Goal: Task Accomplishment & Management: Complete application form

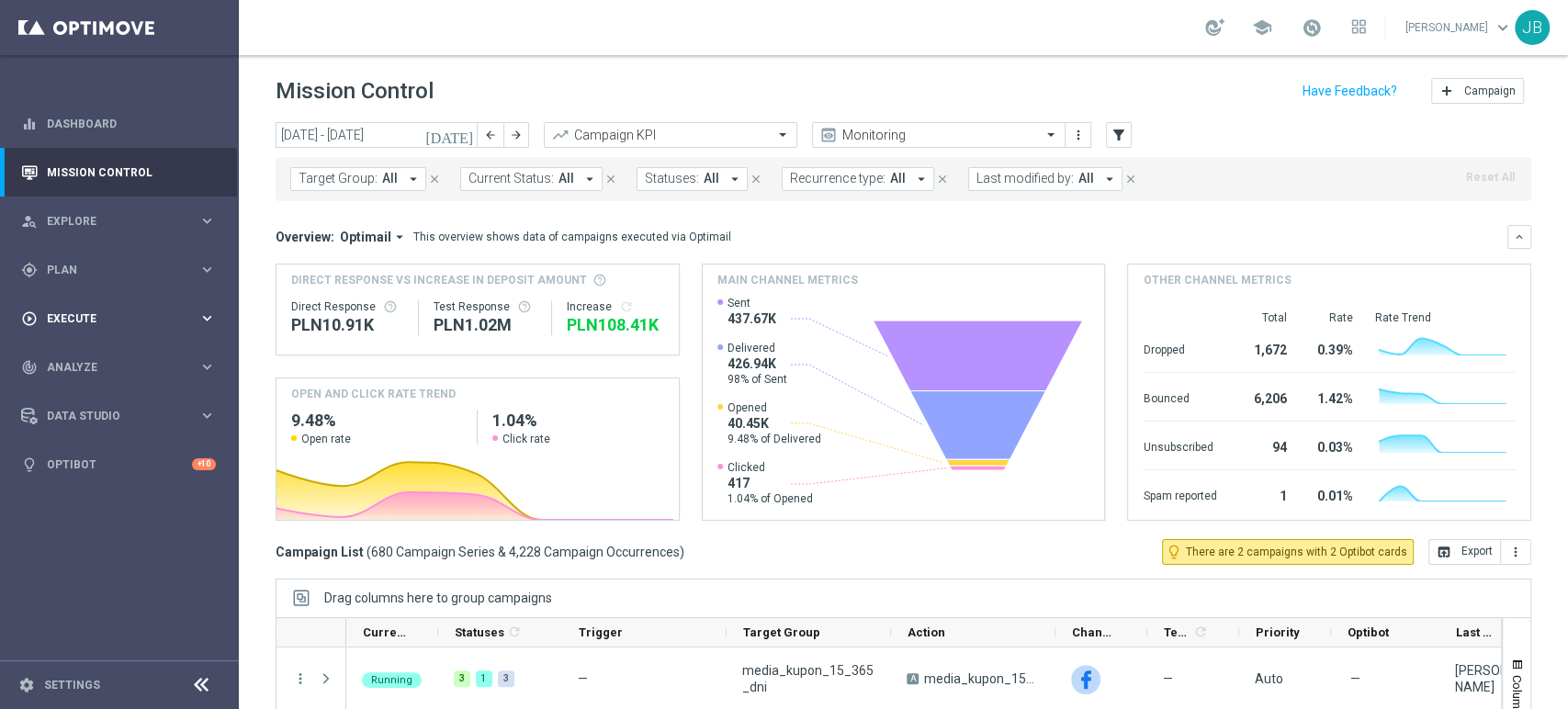
click at [143, 321] on span "Execute" at bounding box center [122, 318] width 152 height 11
click at [131, 352] on link "Campaign Builder" at bounding box center [119, 355] width 143 height 15
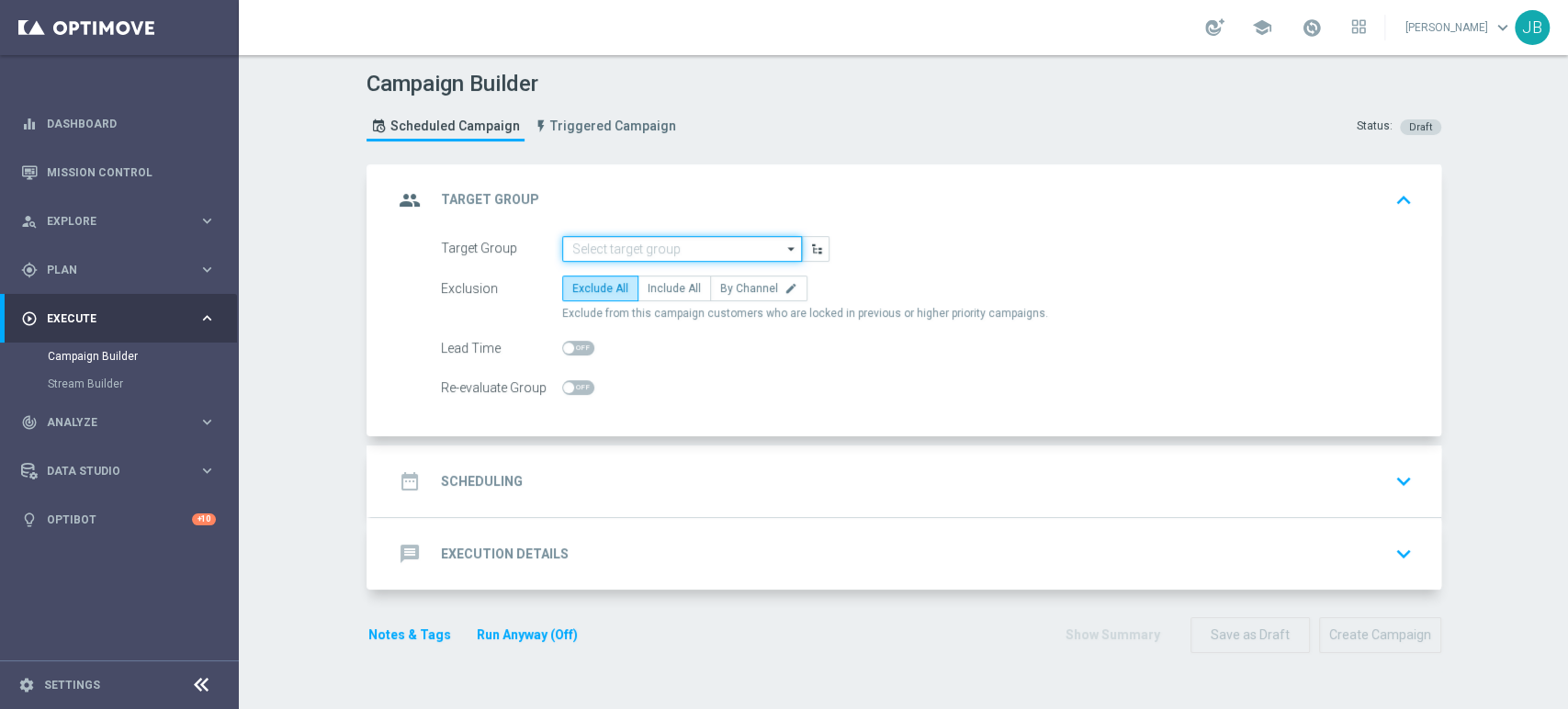
click at [581, 244] on input at bounding box center [682, 249] width 240 height 25
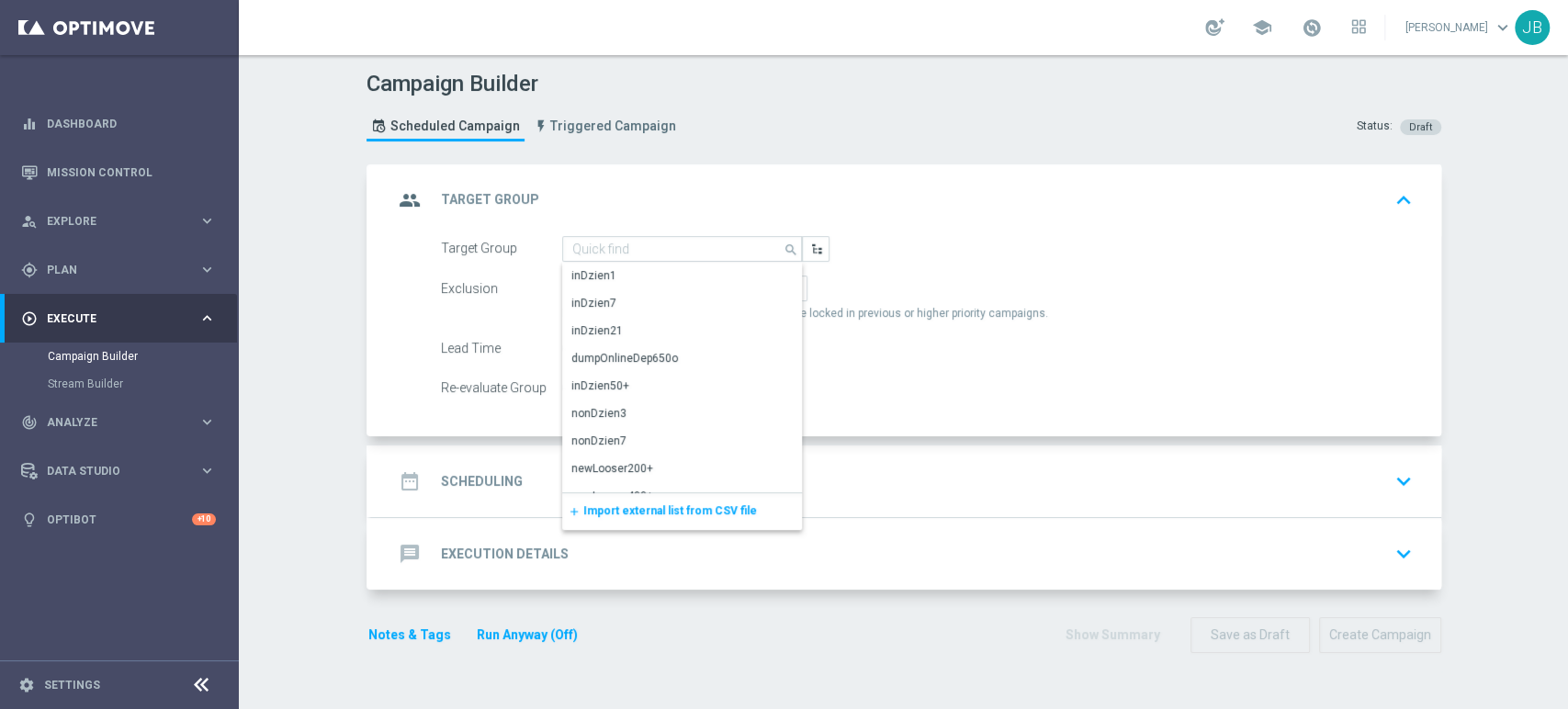
click at [600, 498] on div "add Import external list from CSV file" at bounding box center [682, 512] width 240 height 37
click at [603, 507] on span "Import external list from CSV file" at bounding box center [669, 510] width 174 height 13
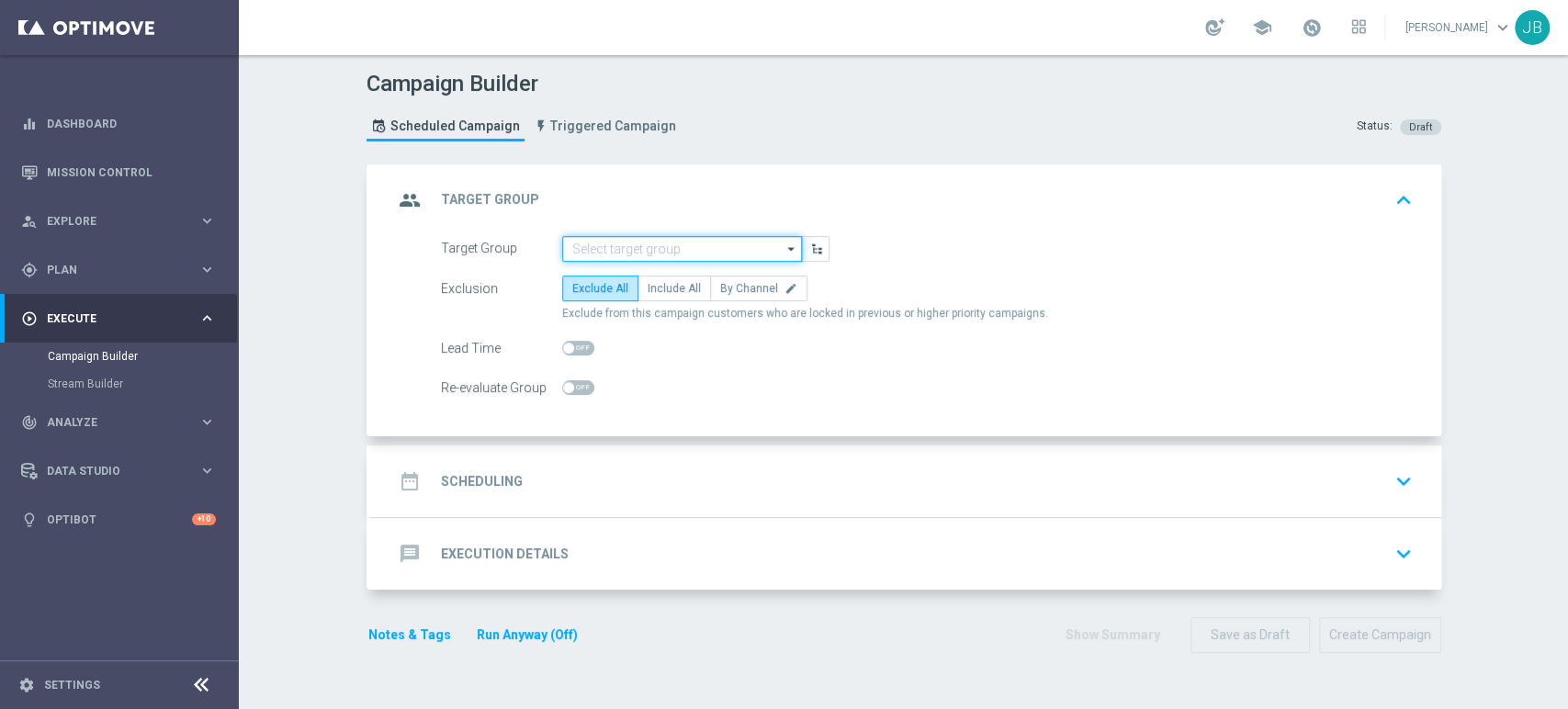
click at [659, 236] on input at bounding box center [682, 249] width 240 height 25
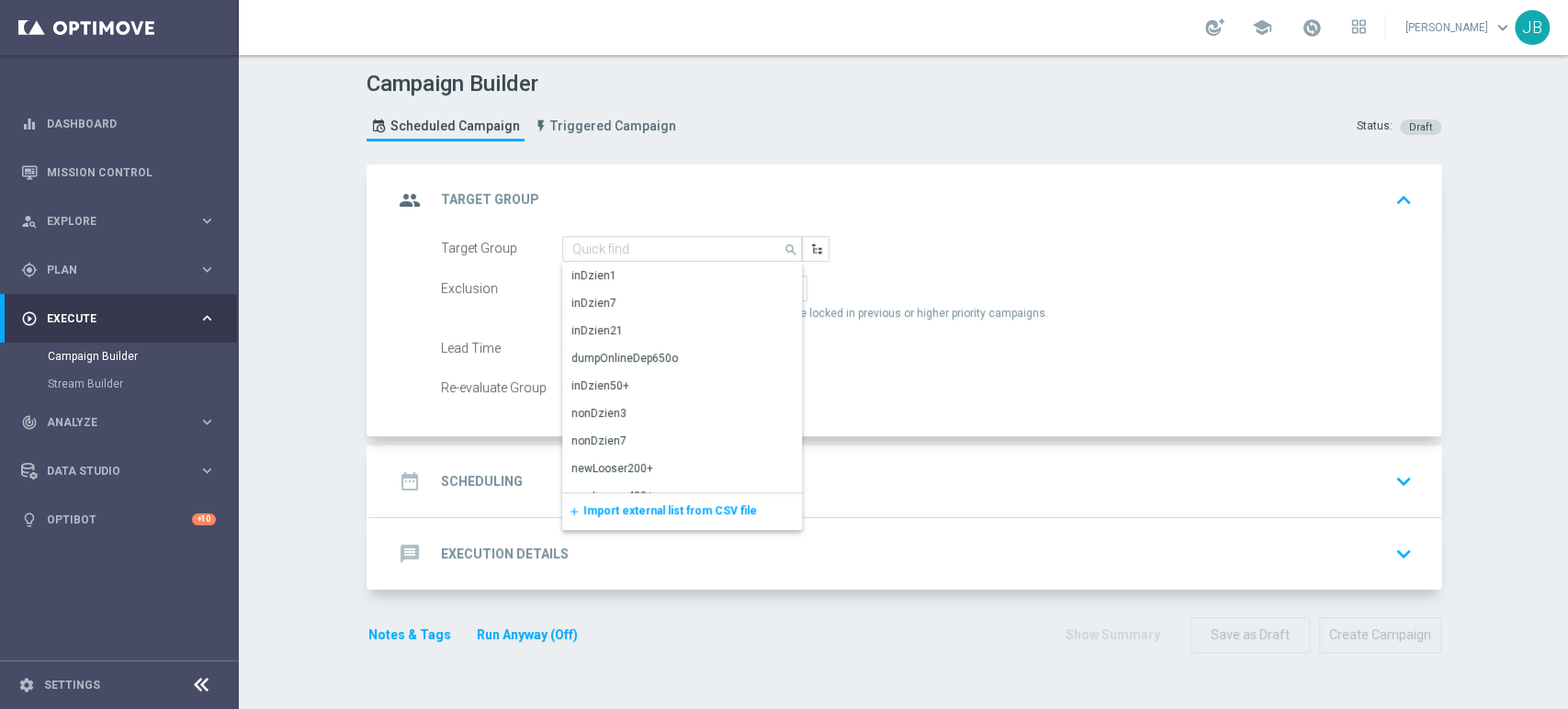
click at [647, 510] on span "Import external list from CSV file" at bounding box center [669, 510] width 174 height 13
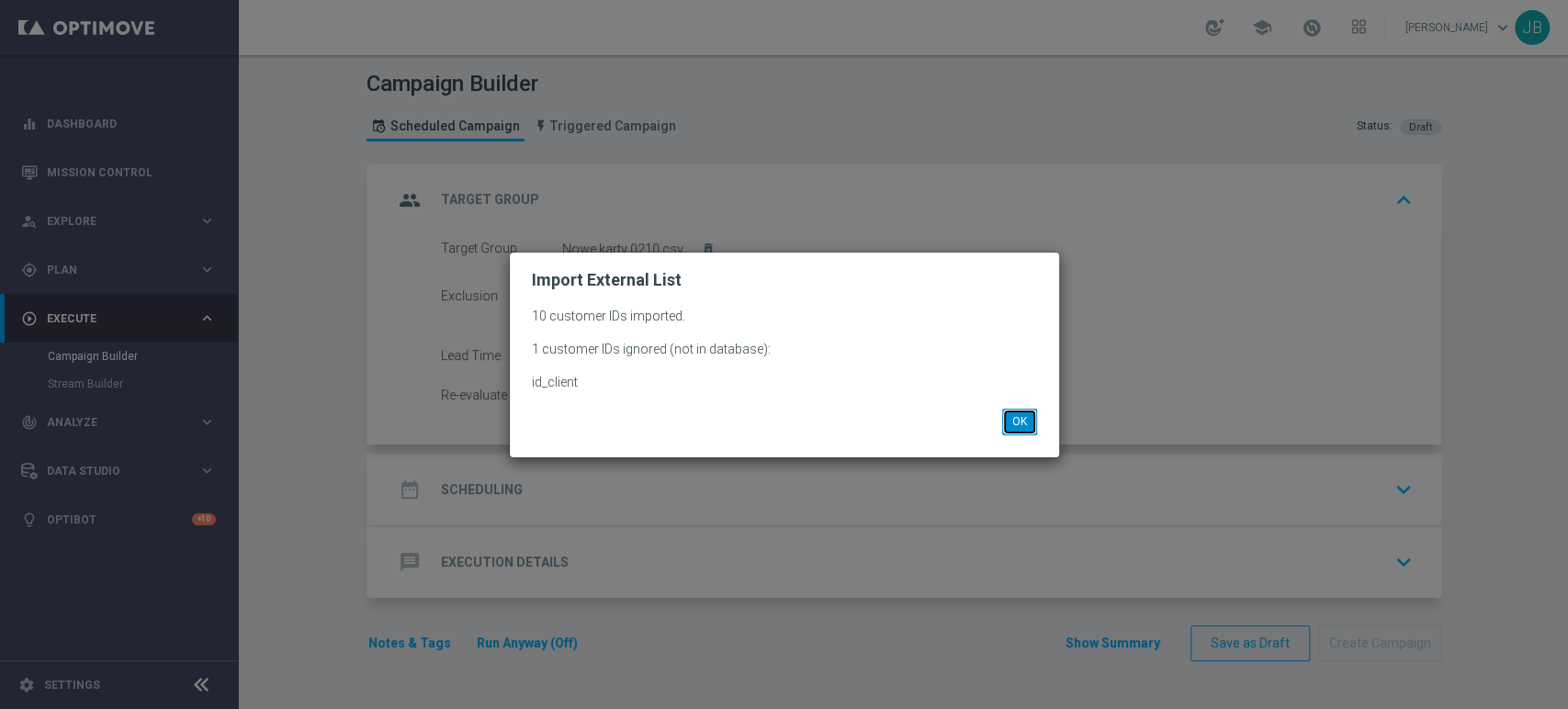
click at [1014, 426] on button "OK" at bounding box center [1020, 422] width 35 height 25
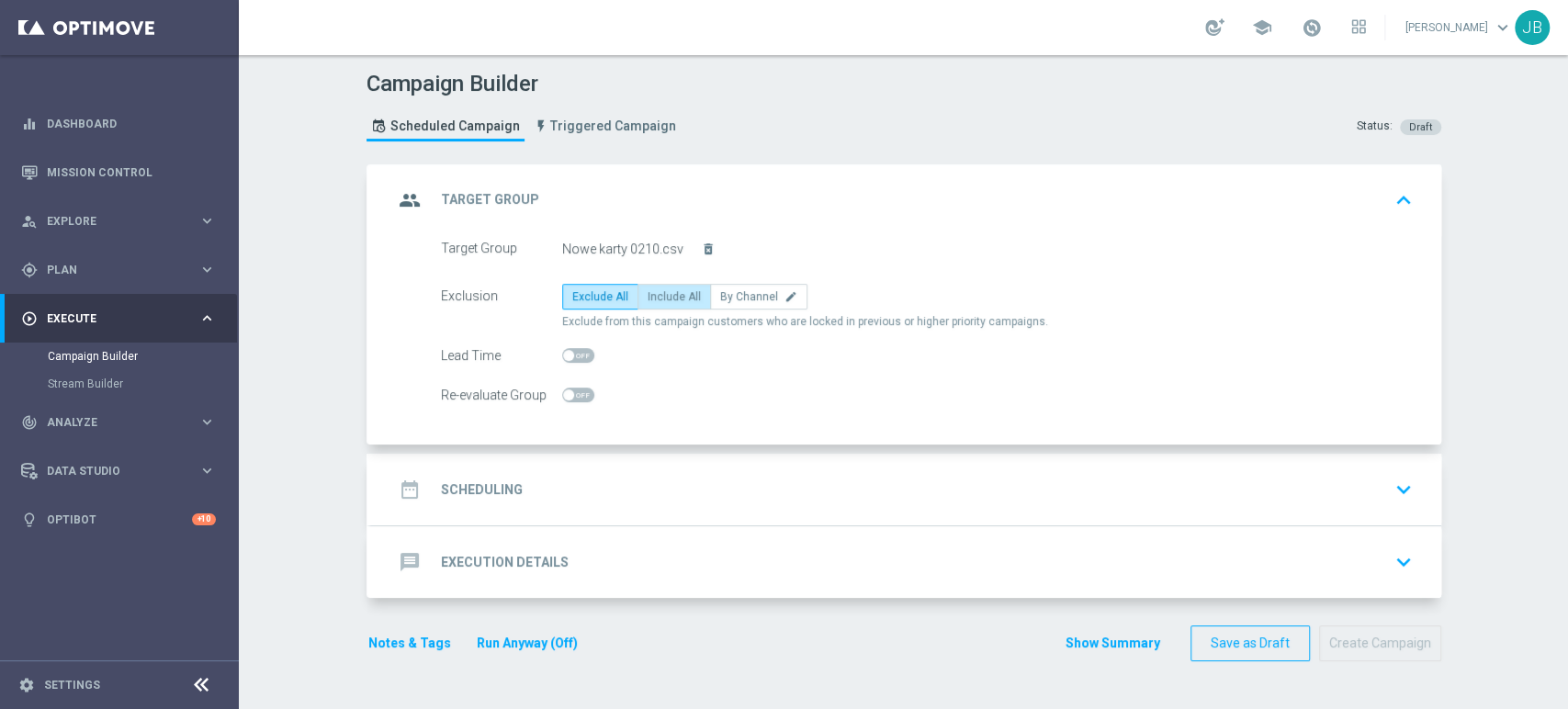
click at [644, 302] on label "Include All" at bounding box center [674, 296] width 74 height 25
click at [648, 302] on input "Include All" at bounding box center [654, 300] width 12 height 12
radio input "true"
click at [598, 482] on div "date_range Scheduling keyboard_arrow_down" at bounding box center [906, 490] width 1026 height 35
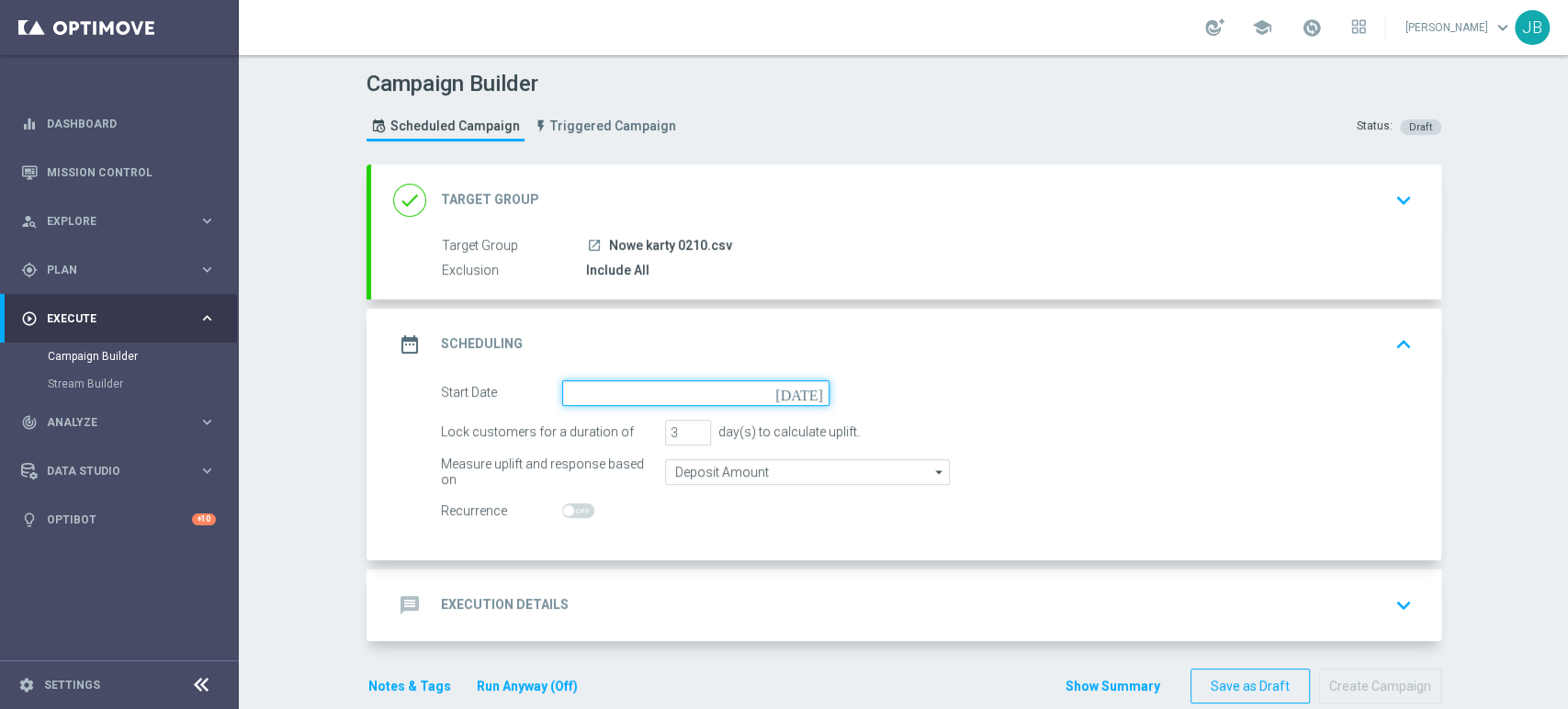
click at [604, 381] on input at bounding box center [696, 392] width 267 height 25
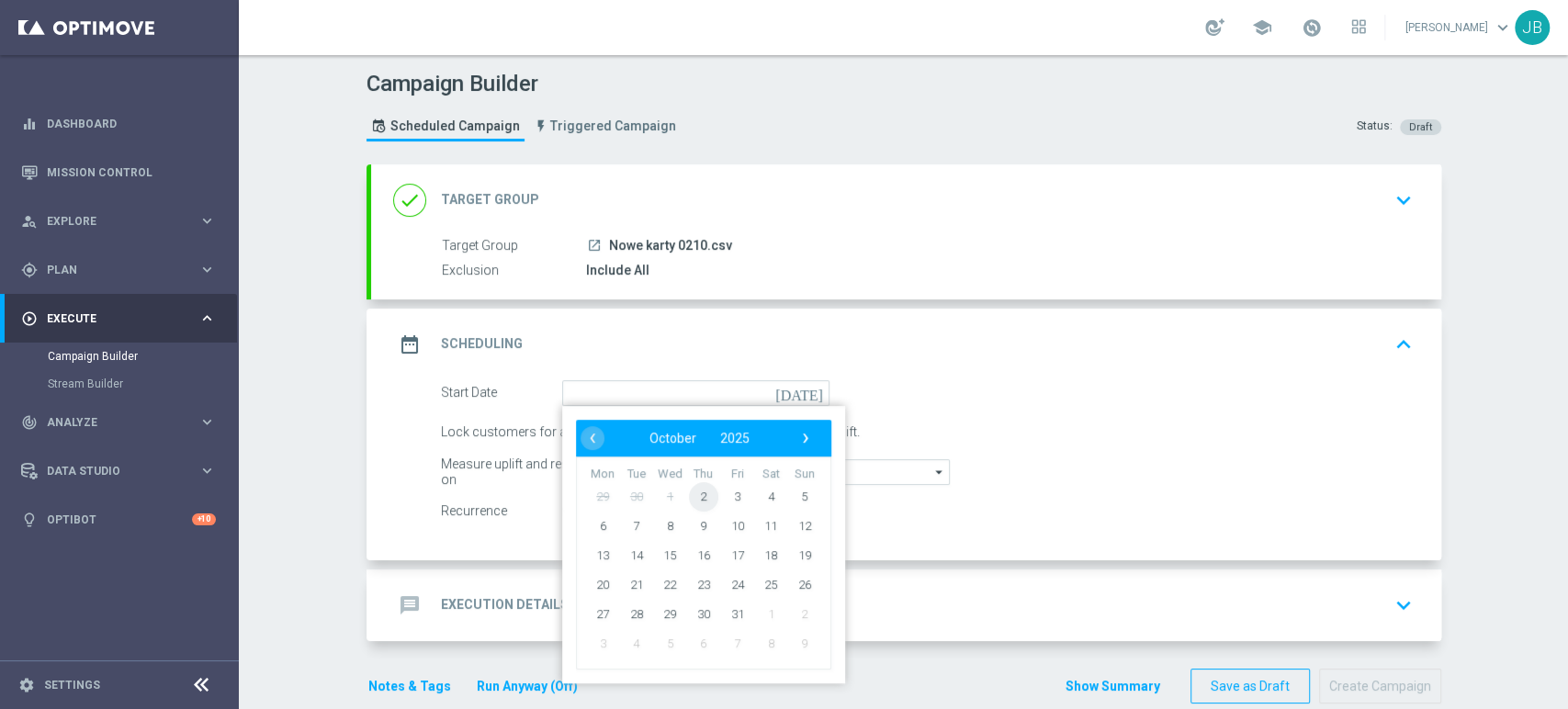
click at [699, 497] on span "2" at bounding box center [702, 495] width 29 height 29
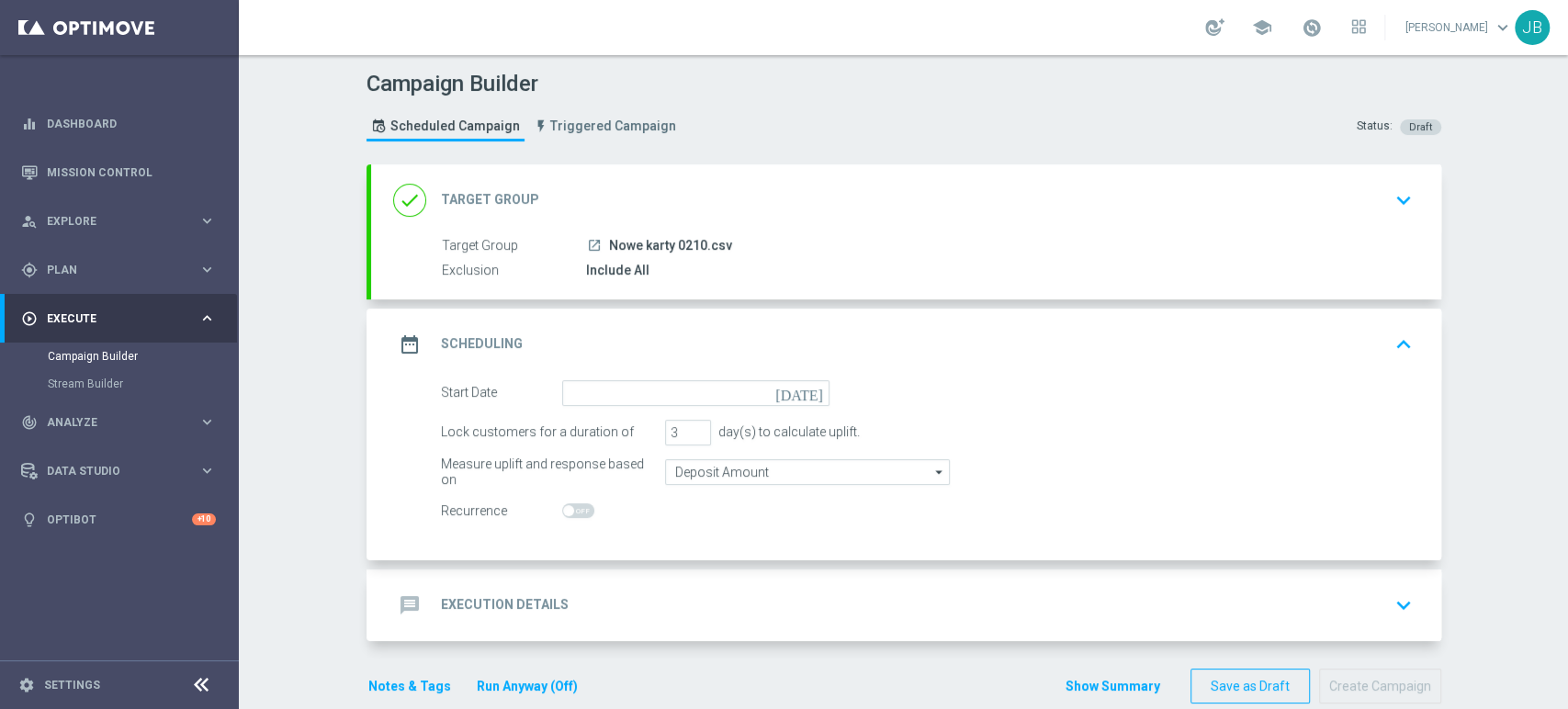
type input "02 Oct 2025"
click at [689, 437] on input "2" at bounding box center [688, 432] width 46 height 25
type input "1"
click at [689, 437] on input "1" at bounding box center [688, 432] width 46 height 25
click at [649, 589] on div "message Execution Details keyboard_arrow_down" at bounding box center [906, 605] width 1026 height 35
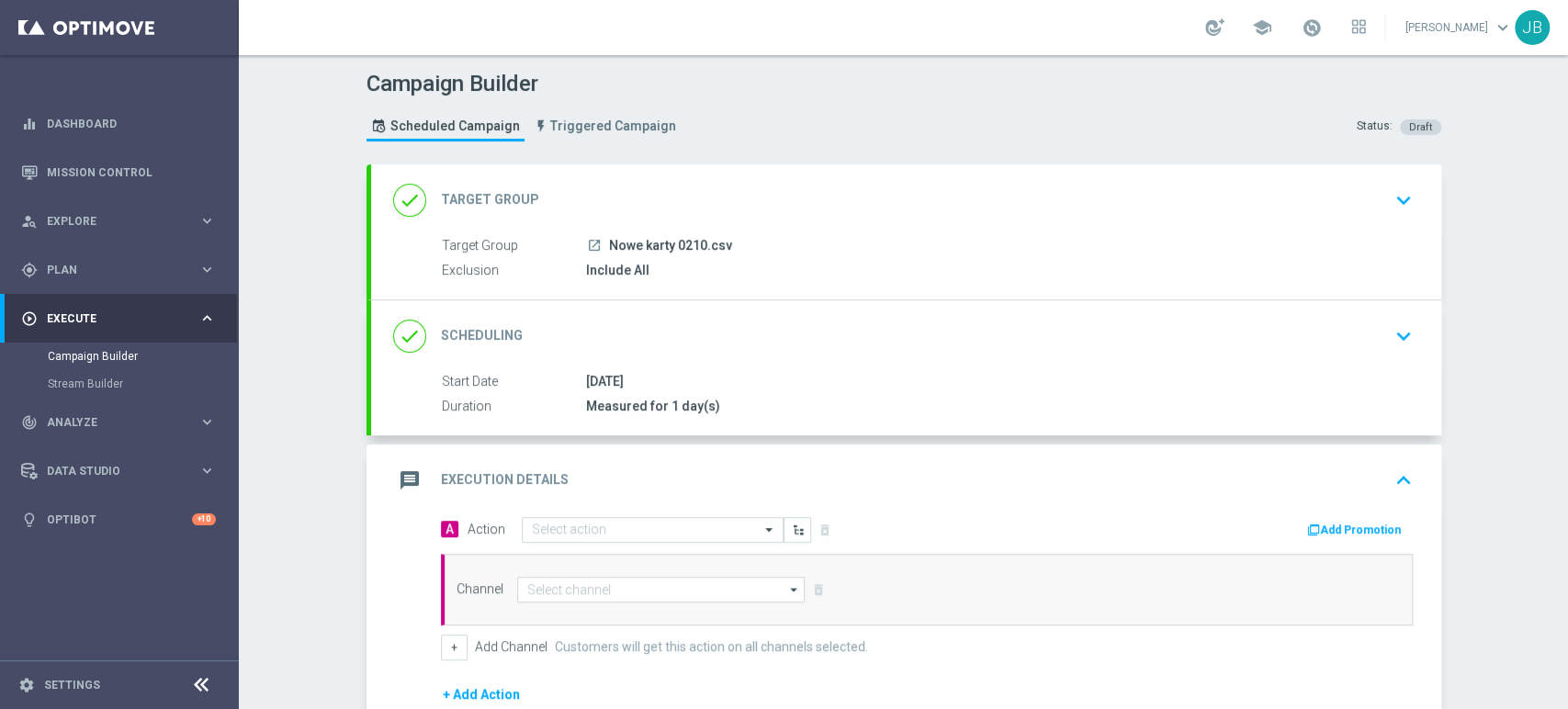
click at [654, 546] on div "A Action Select action delete_forever Add Promotion Channel arrow_drop_down Dra…" at bounding box center [927, 588] width 1000 height 144
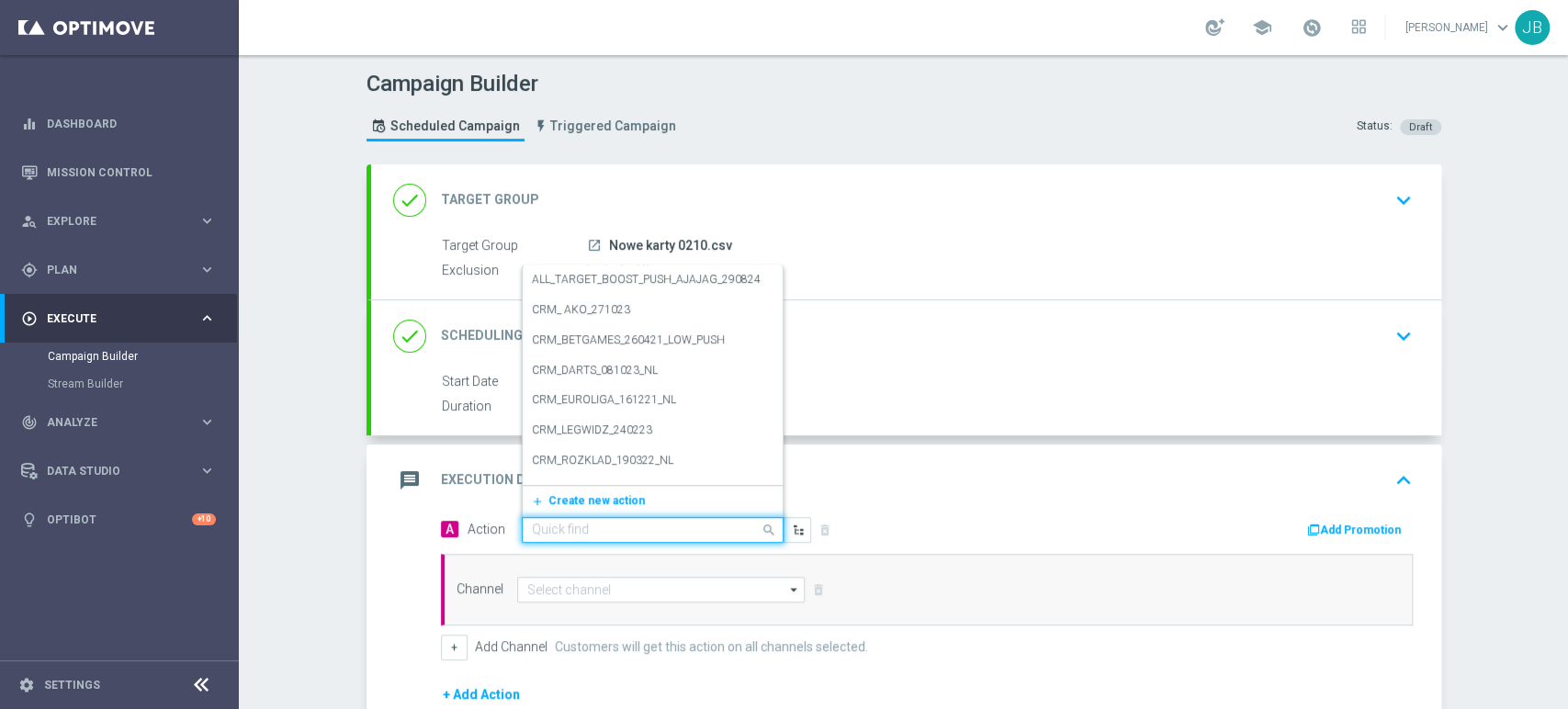
click at [660, 527] on input "text" at bounding box center [633, 530] width 205 height 16
click at [619, 502] on span "Create new action" at bounding box center [596, 500] width 96 height 13
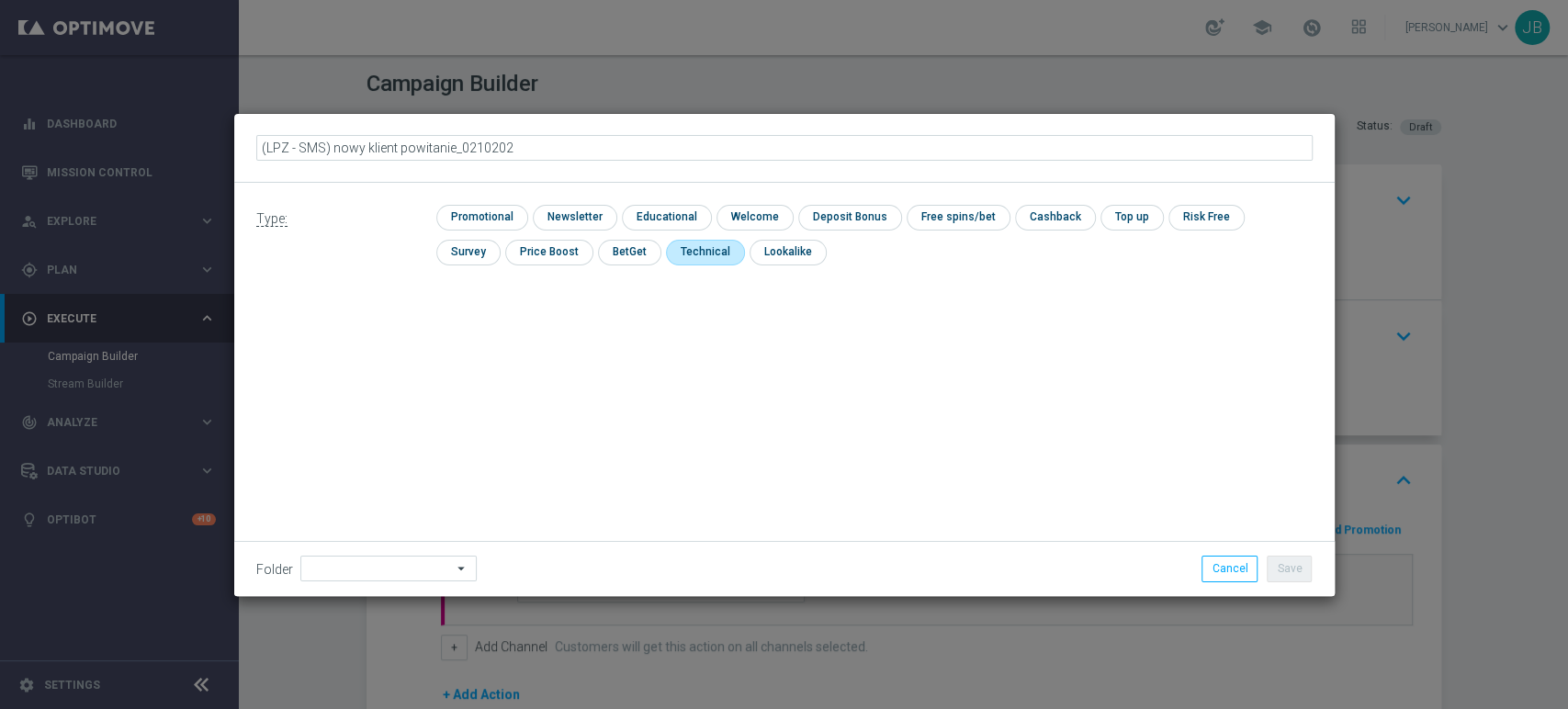
type input "(LPZ - SMS) nowy klient powitanie_02102025"
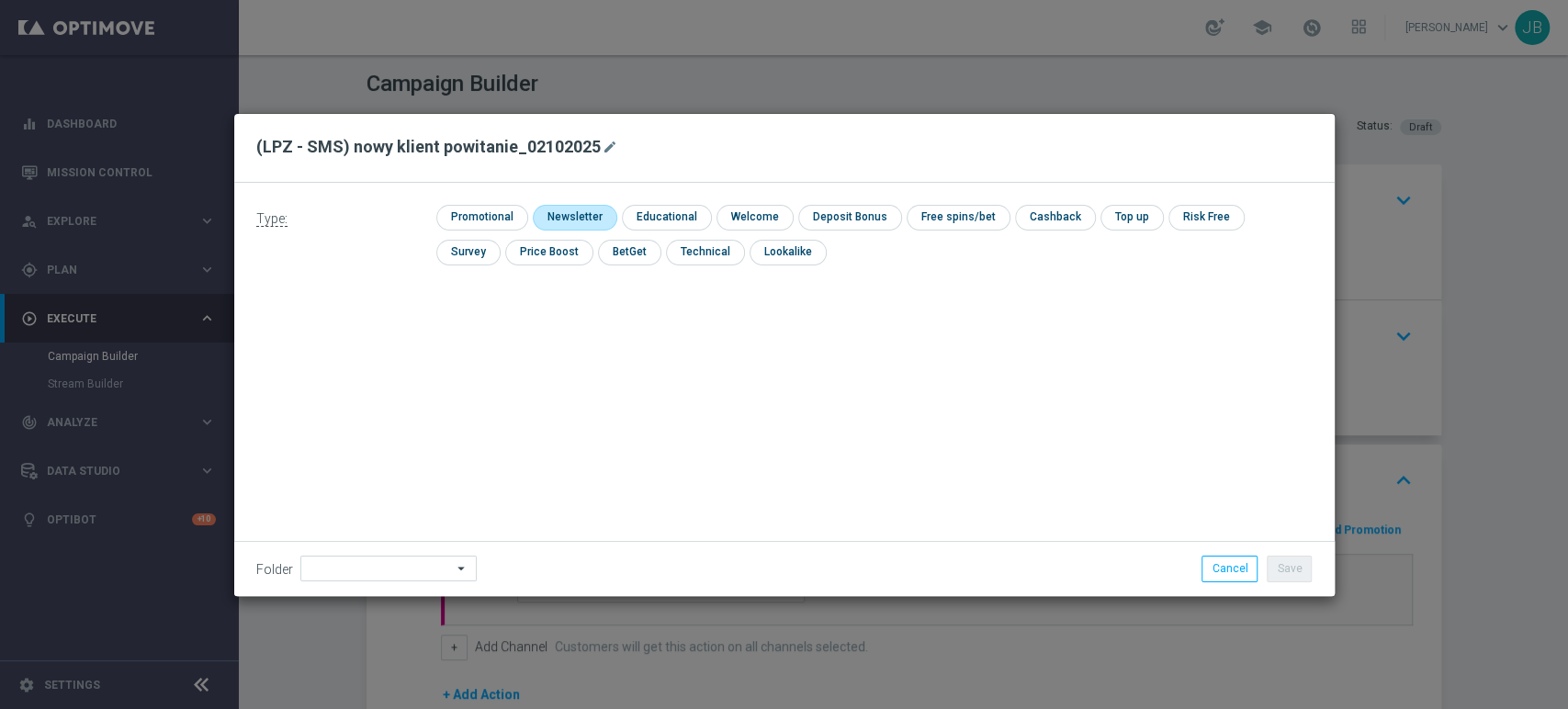
click at [592, 213] on input "checkbox" at bounding box center [572, 218] width 80 height 25
checkbox input "true"
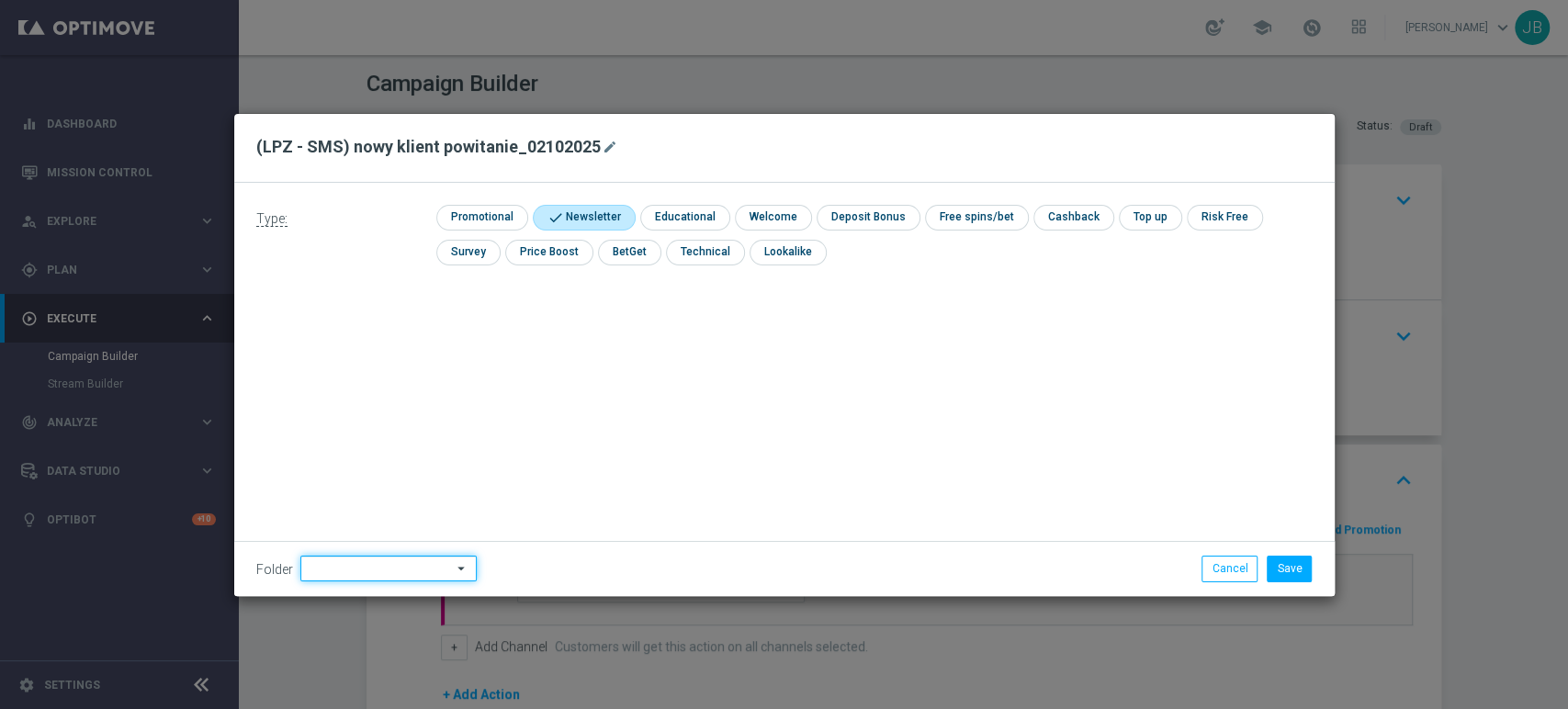
click at [370, 573] on input at bounding box center [389, 568] width 177 height 25
click at [396, 382] on div "Justyna B." at bounding box center [386, 383] width 171 height 27
type input "Justyna B."
click at [1295, 569] on button "Save" at bounding box center [1289, 568] width 45 height 25
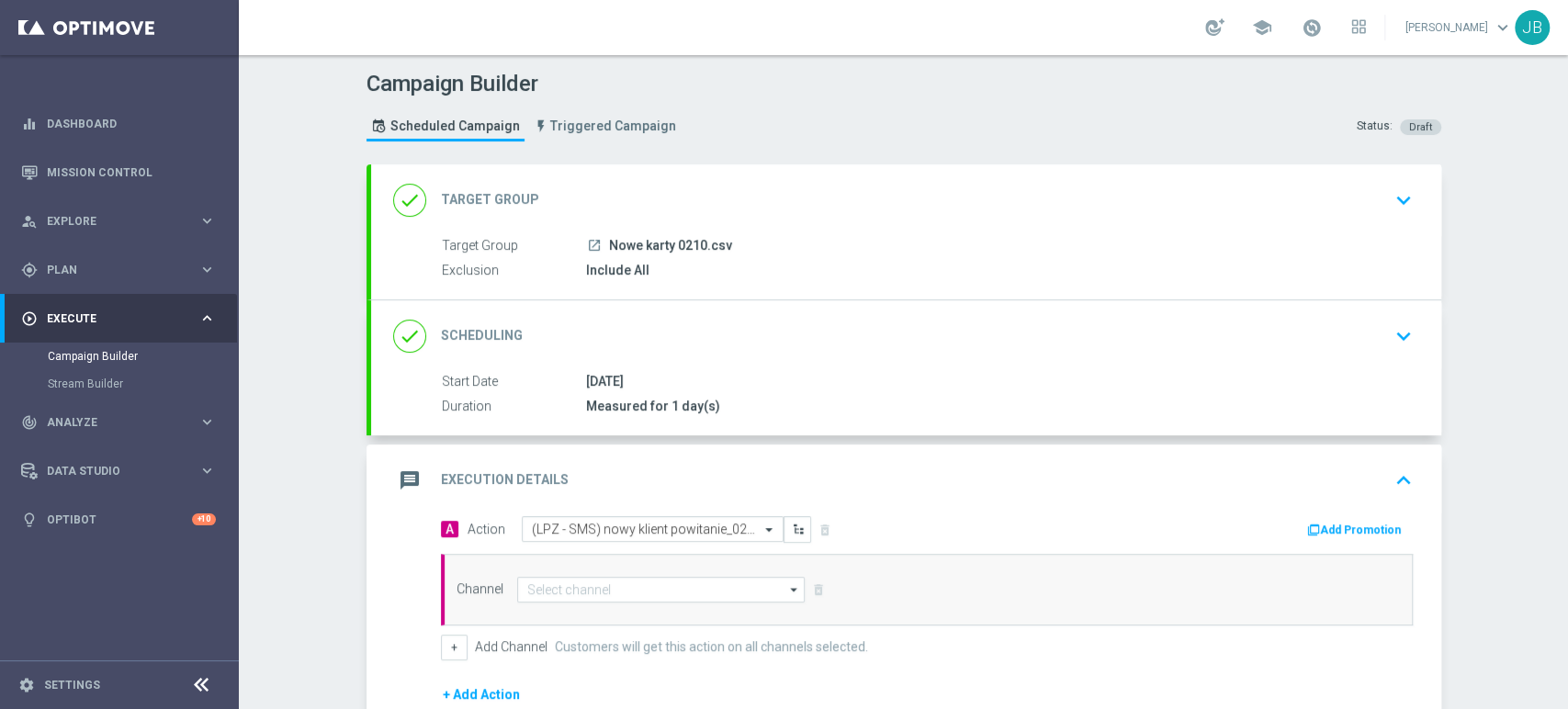
click at [616, 615] on div "Channel arrow_drop_down Drag here to set row groups Drag here to set column lab…" at bounding box center [927, 590] width 971 height 72
click at [622, 589] on input at bounding box center [661, 590] width 289 height 25
click at [618, 610] on div "SMS" at bounding box center [662, 617] width 290 height 27
type input "SMS"
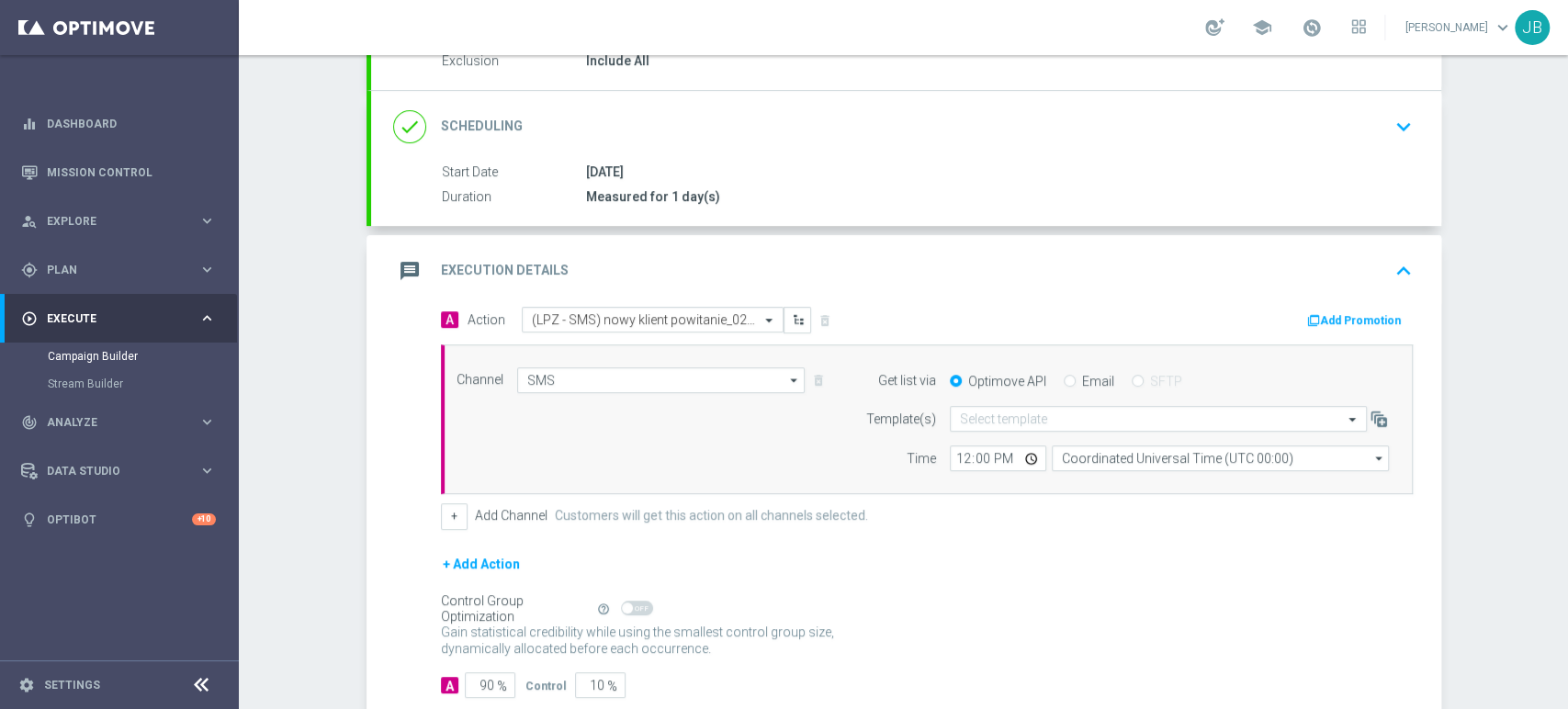
scroll to position [317, 0]
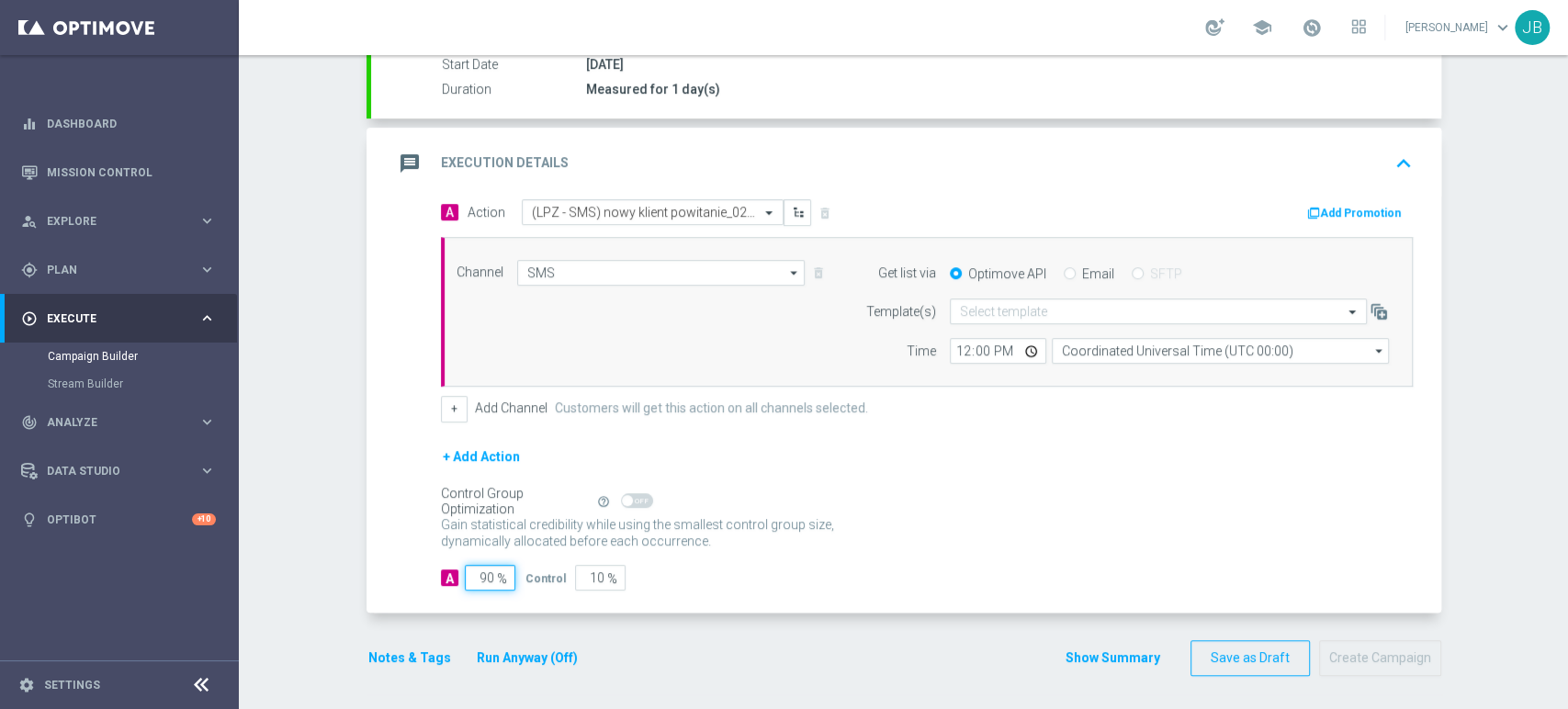
click at [483, 571] on input "90" at bounding box center [490, 577] width 51 height 25
type input "9"
type input "91"
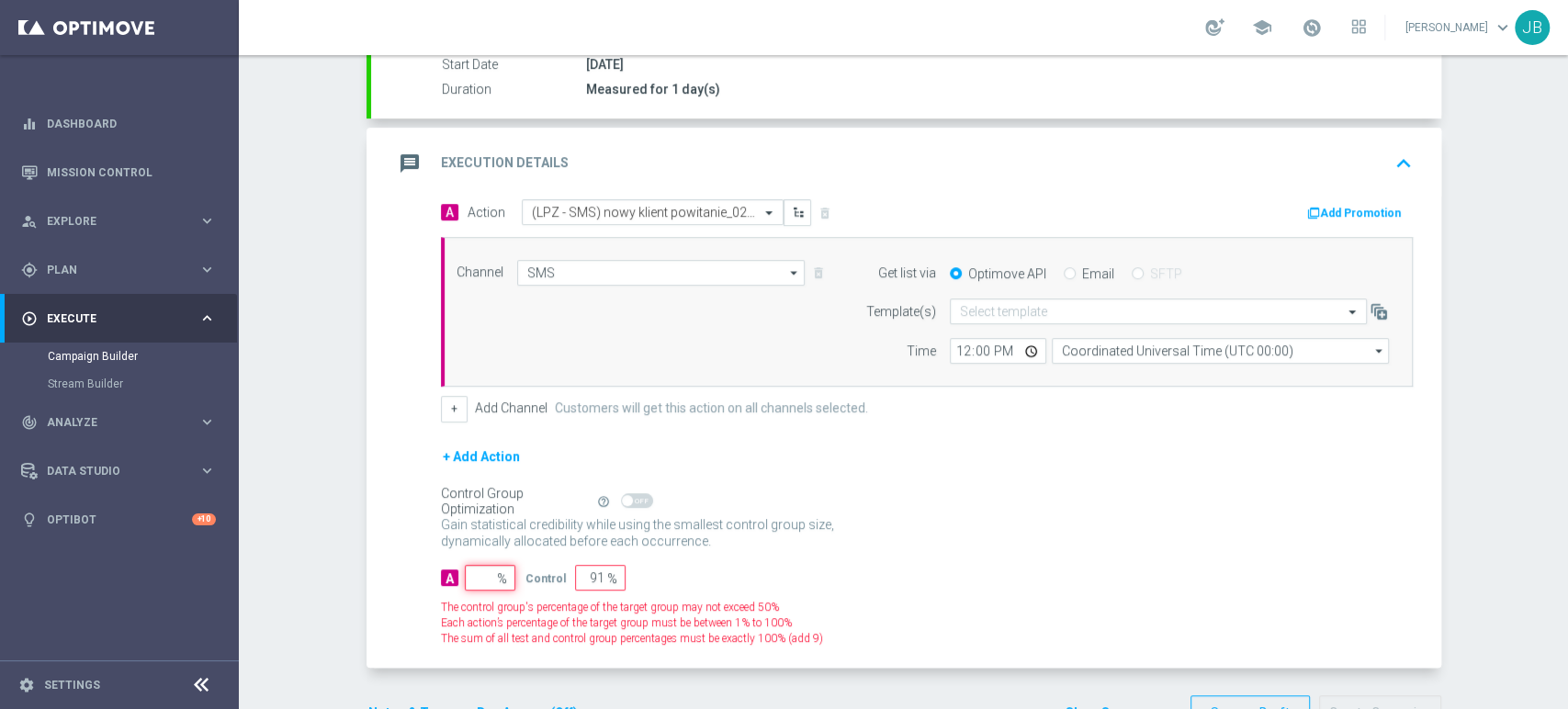
type input "100"
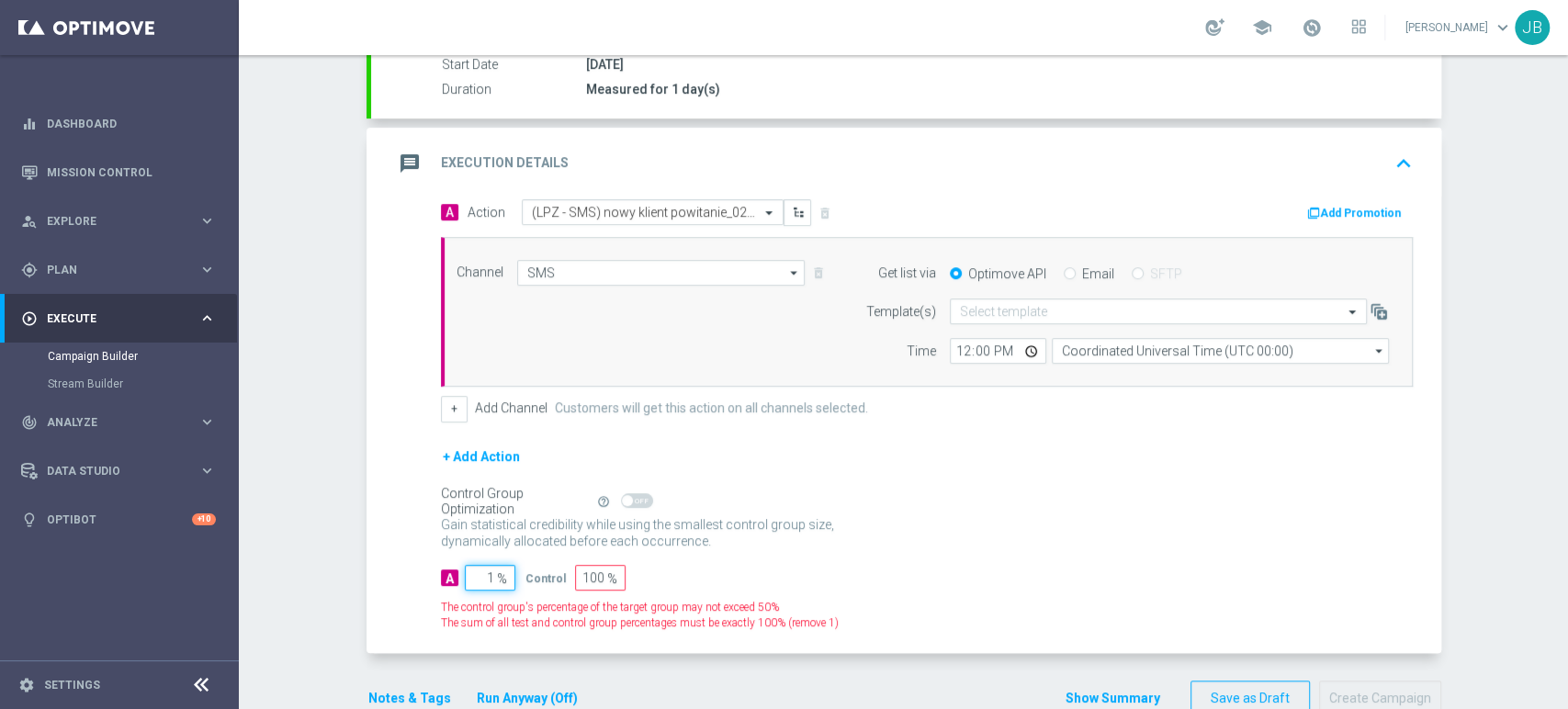
type input "10"
type input "90"
type input "100"
type input "0"
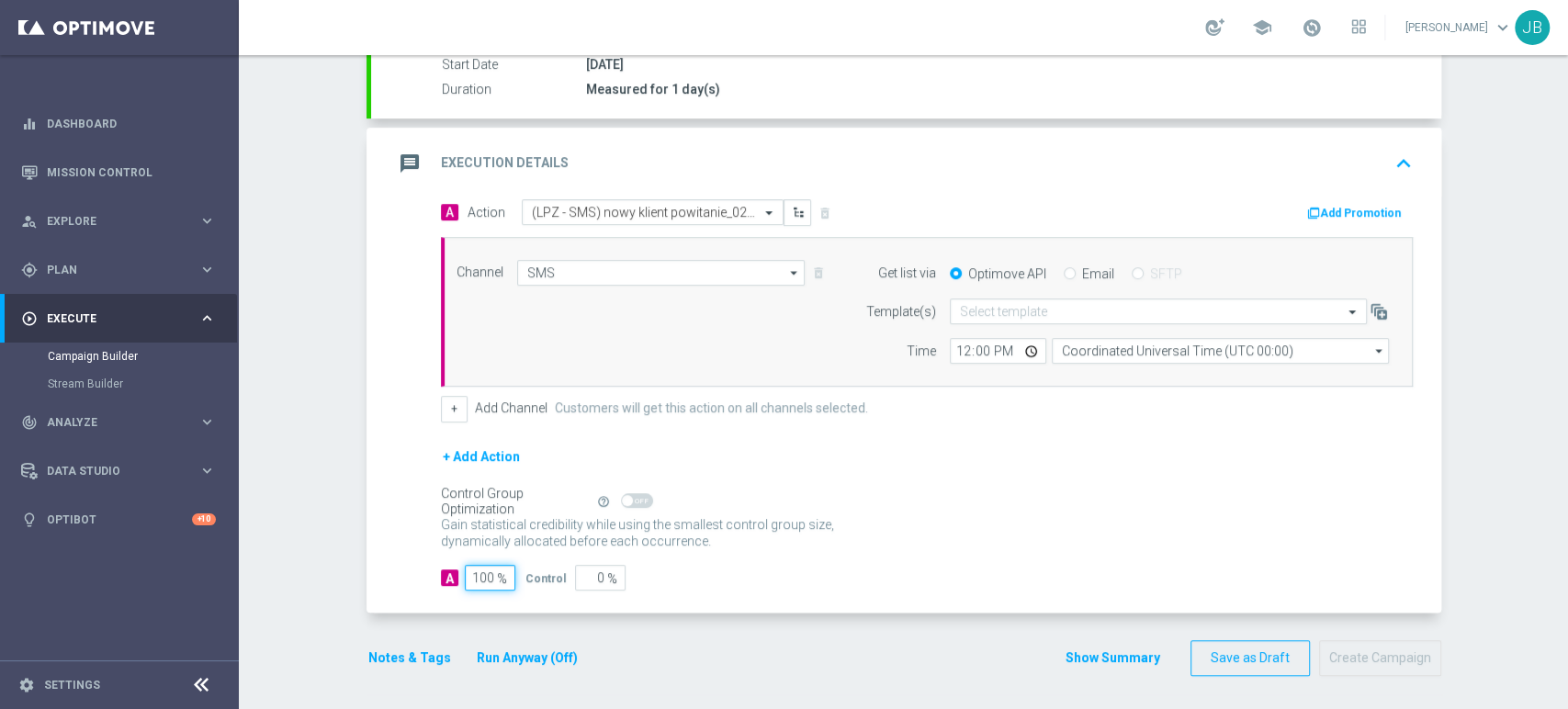
type input "100"
click at [994, 322] on form "Template(s) Select template Time 12:00 Coordinated Universal Time (UTC 00:00) C…" at bounding box center [1122, 330] width 532 height 65
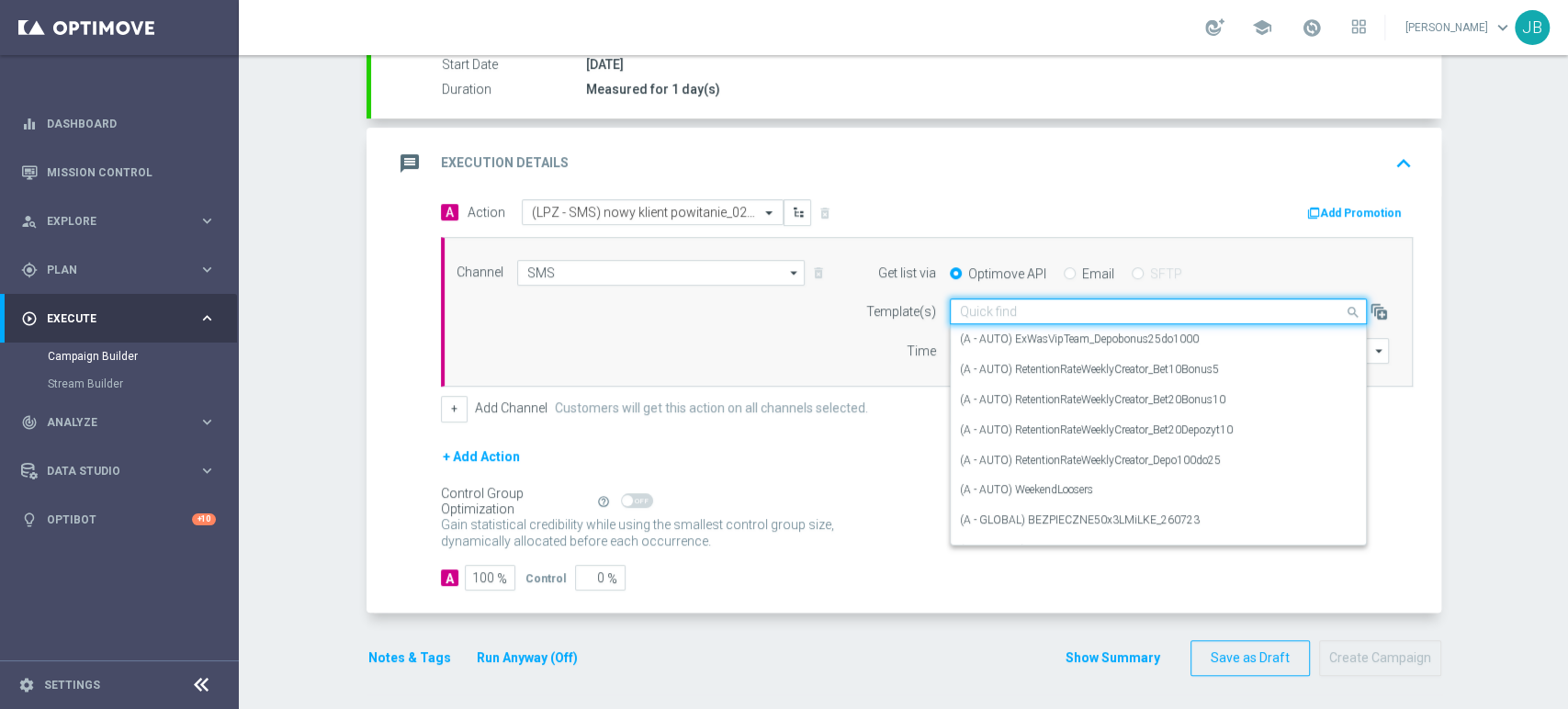
click at [996, 314] on input "text" at bounding box center [1140, 312] width 360 height 16
paste input "(LPZ - SMS) nowy klient powitanie_24012024"
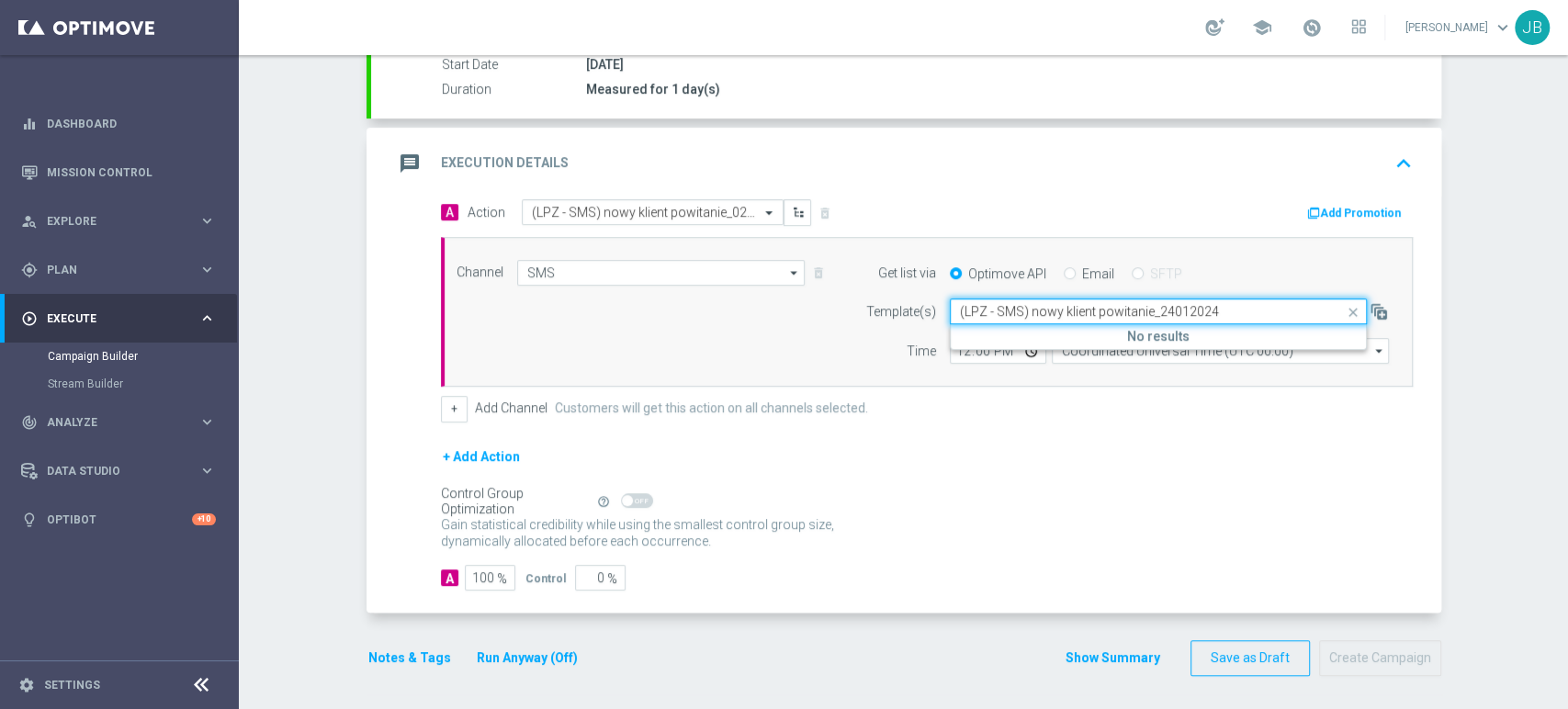
click at [996, 314] on input "(LPZ - SMS) nowy klient powitanie_24012024" at bounding box center [1140, 312] width 360 height 16
click at [1236, 313] on input "(LPZ - SMS) nowy klient powitanie_24012024" at bounding box center [1140, 312] width 360 height 16
click at [1068, 338] on label "(LPZ - SMS) nowy klient powitanie" at bounding box center [1041, 339] width 163 height 16
type input "(LPZ - SMS) nowy klient powitanie"
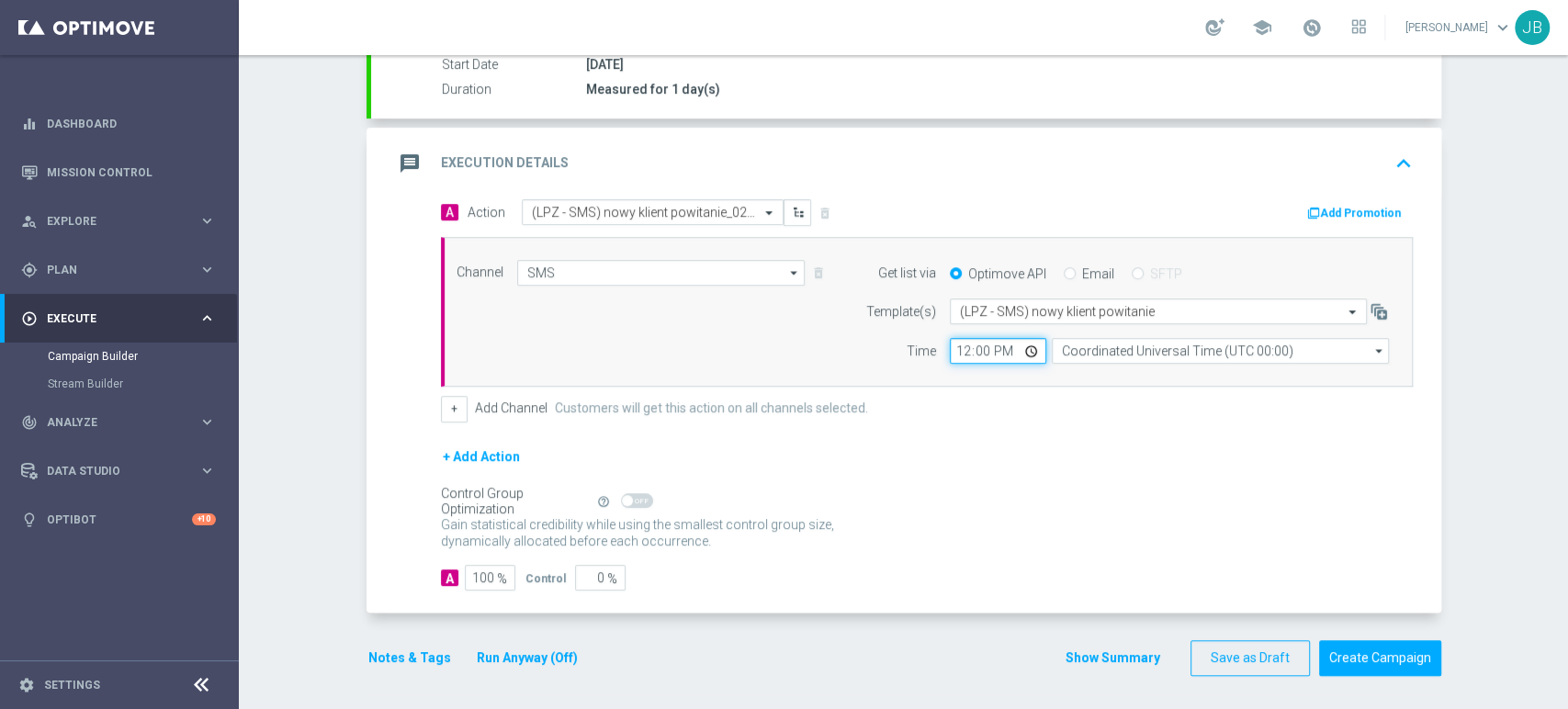
click at [955, 353] on input "12:00" at bounding box center [998, 351] width 96 height 25
type input "10:32"
click at [1124, 362] on div "Channel SMS SMS arrow_drop_down Drag here to set row groups Drag here to set co…" at bounding box center [927, 312] width 971 height 151
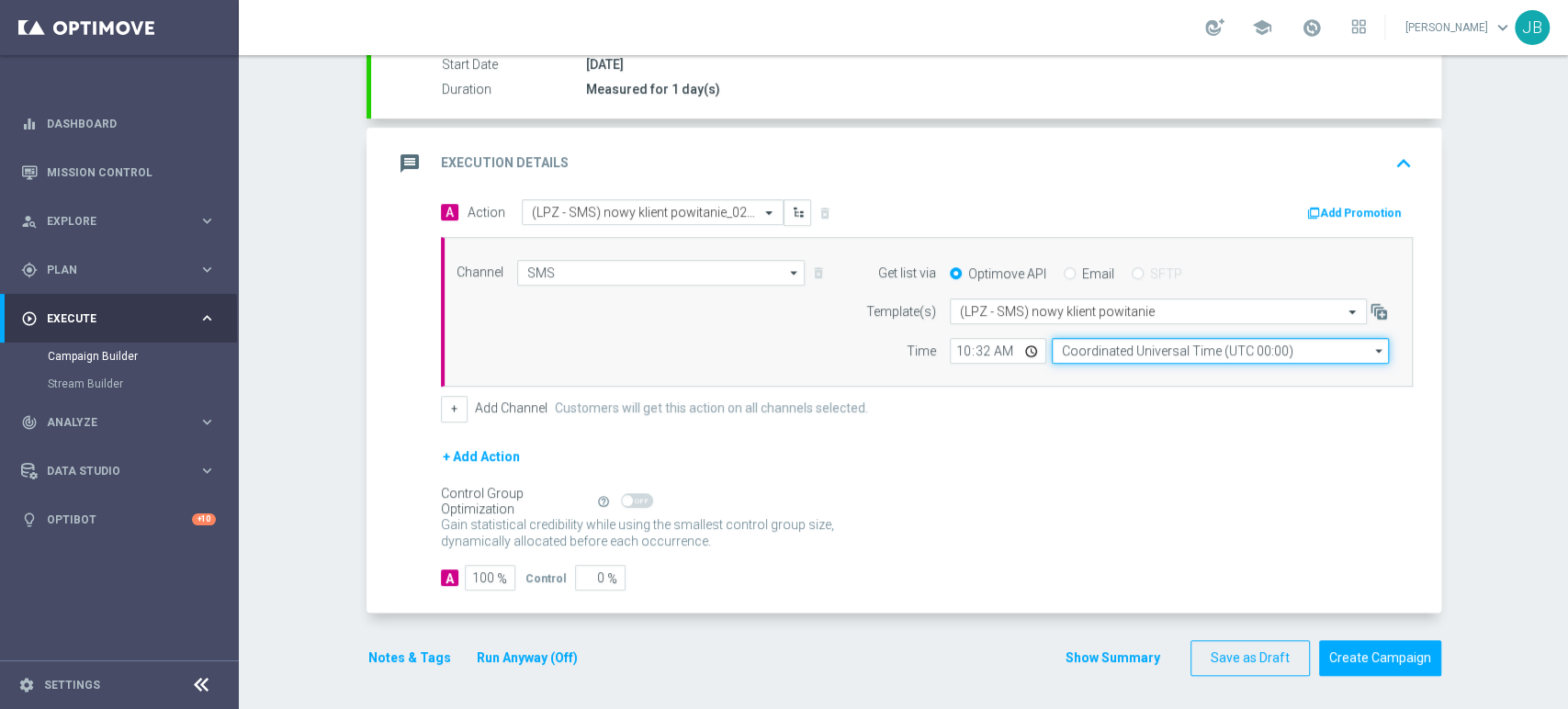
click at [1124, 359] on input "Coordinated Universal Time (UTC 00:00)" at bounding box center [1220, 351] width 337 height 25
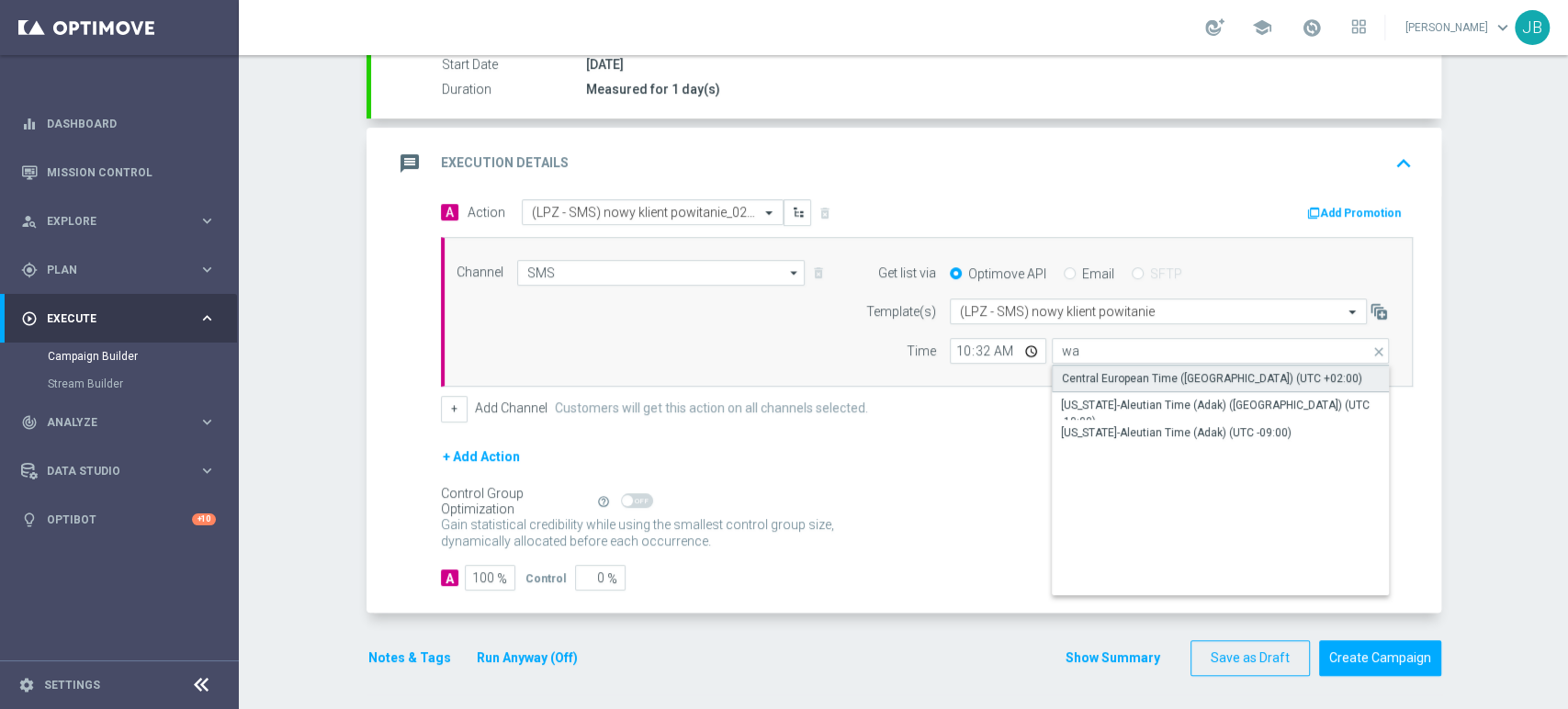
click at [1117, 387] on div "Central European Time (Warsaw) (UTC +02:00)" at bounding box center [1221, 378] width 338 height 27
type input "Central European Time (Warsaw) (UTC +02:00)"
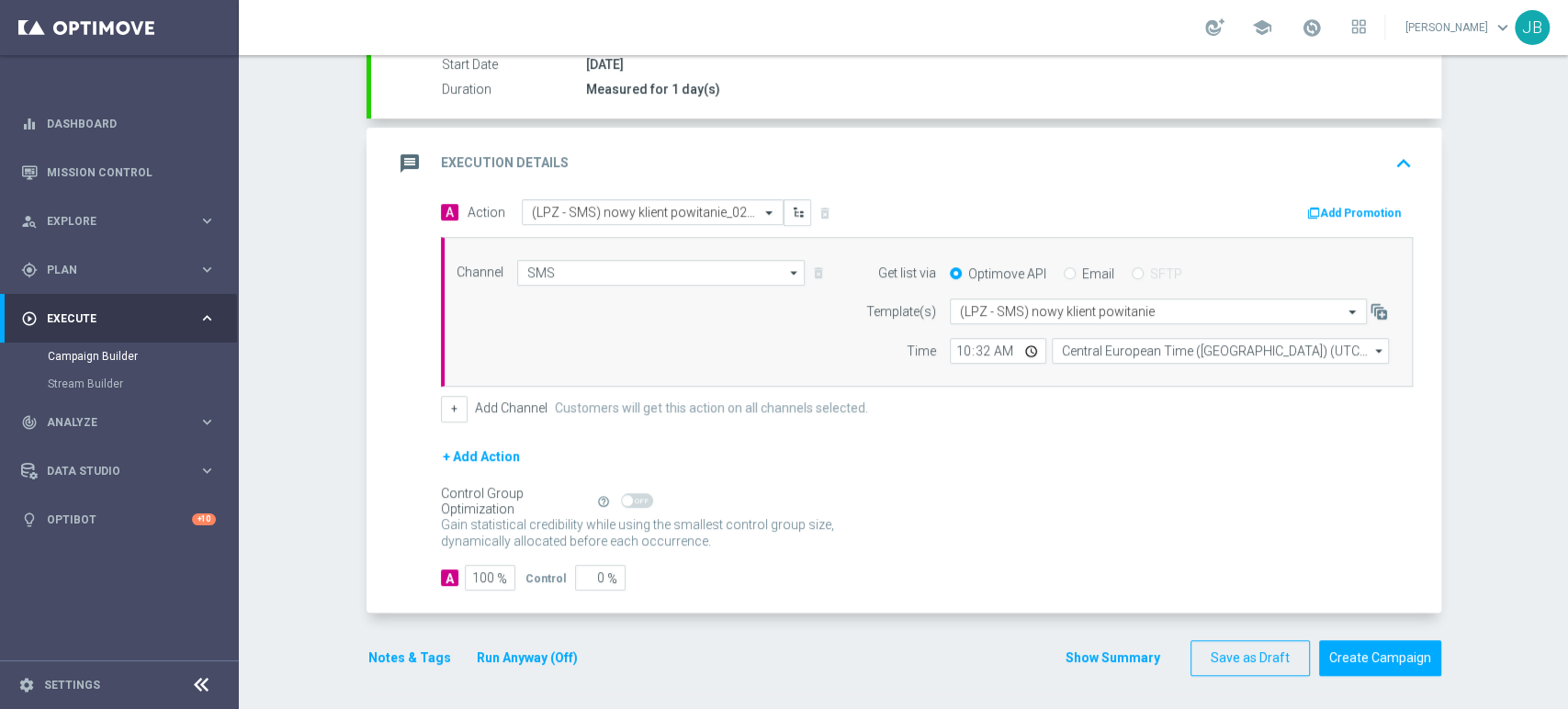
click at [1566, 553] on div "Campaign Builder Scheduled Campaign Triggered Campaign Status: Draft done Targe…" at bounding box center [903, 382] width 1329 height 654
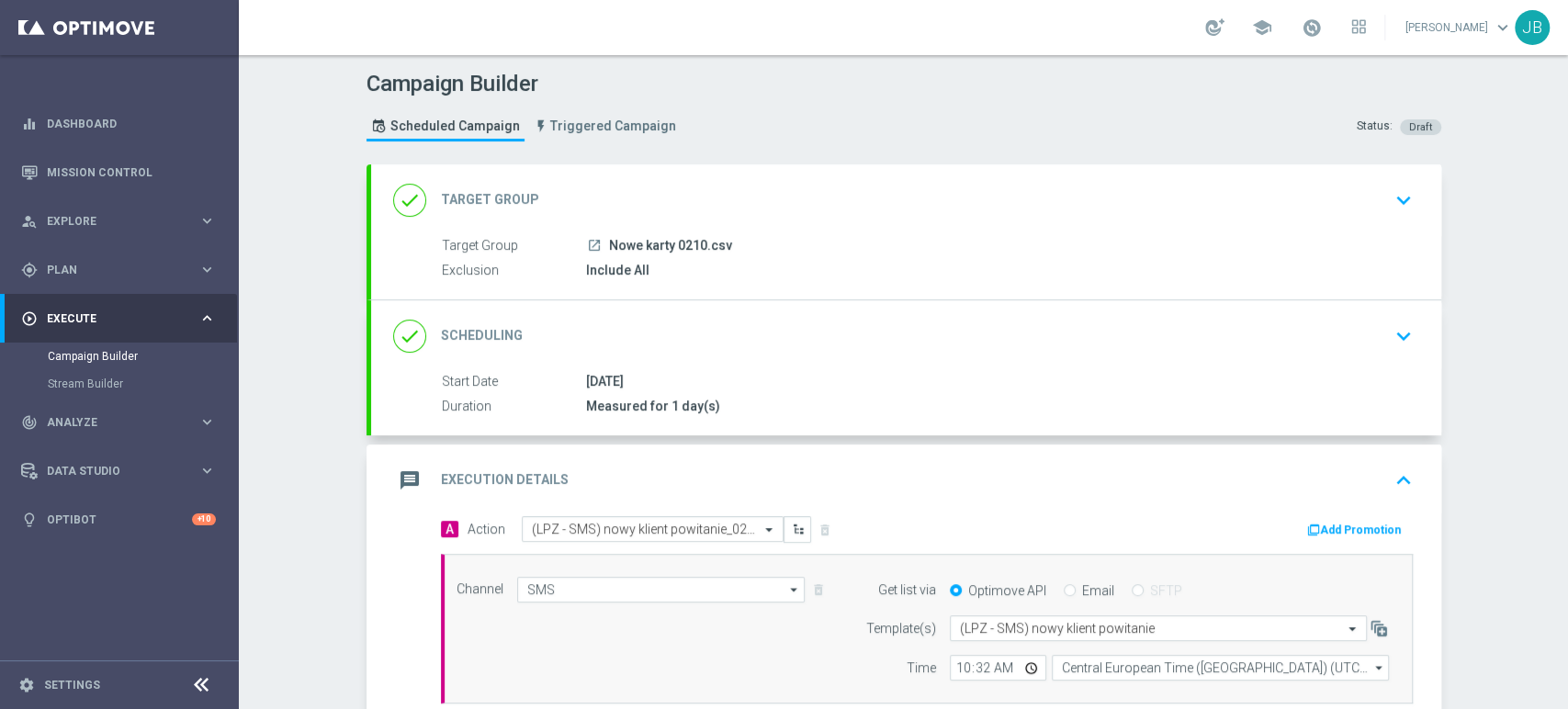
click at [1566, 130] on div "Campaign Builder Scheduled Campaign Triggered Campaign Status: Draft done Targe…" at bounding box center [903, 382] width 1329 height 654
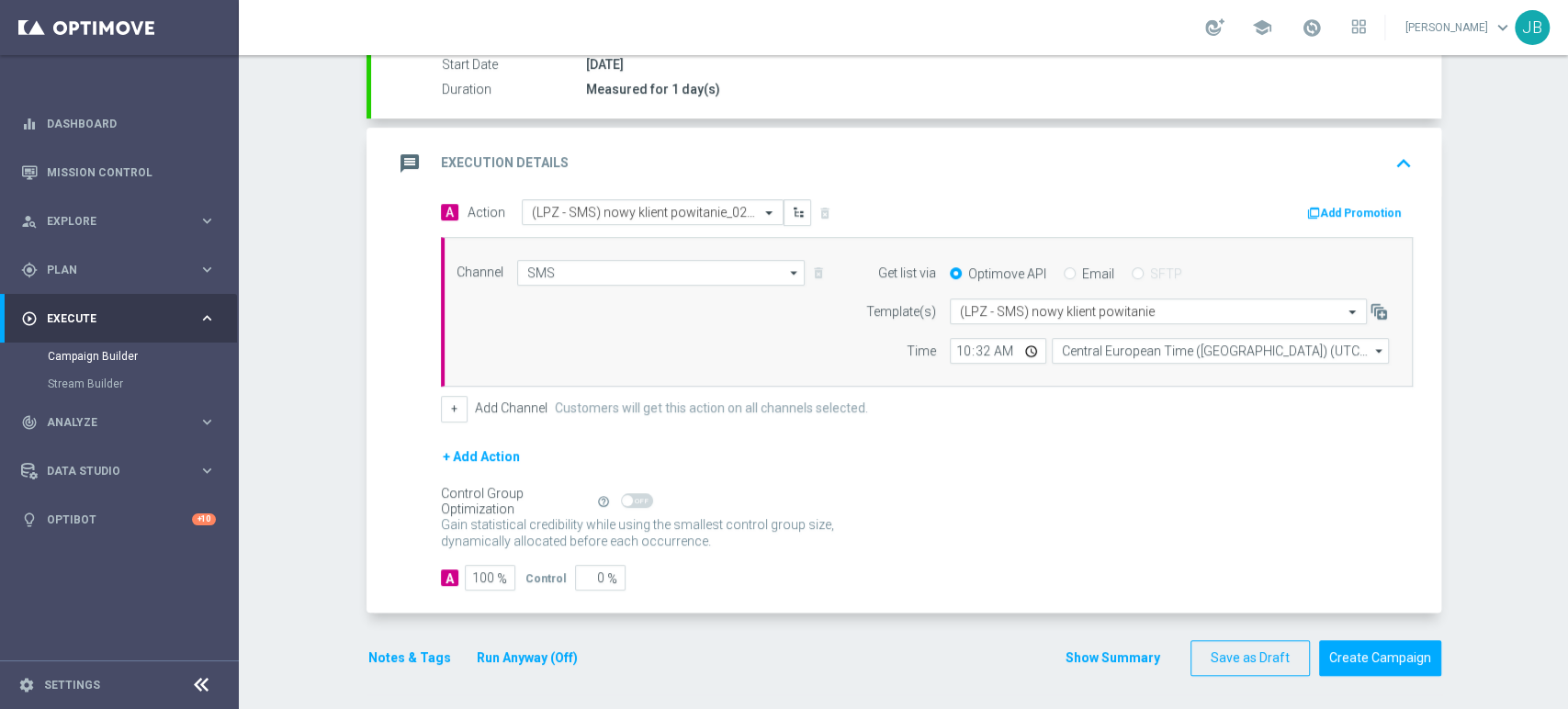
click at [1566, 573] on div "Campaign Builder Scheduled Campaign Triggered Campaign Status: Draft done Targe…" at bounding box center [903, 382] width 1329 height 654
click at [1391, 652] on button "Create Campaign" at bounding box center [1381, 658] width 122 height 36
